Goal: Communication & Community: Ask a question

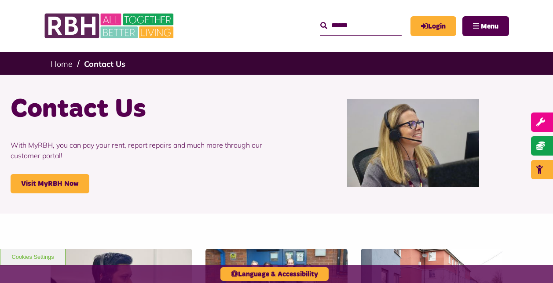
scroll to position [635, 0]
